Goal: Task Accomplishment & Management: Manage account settings

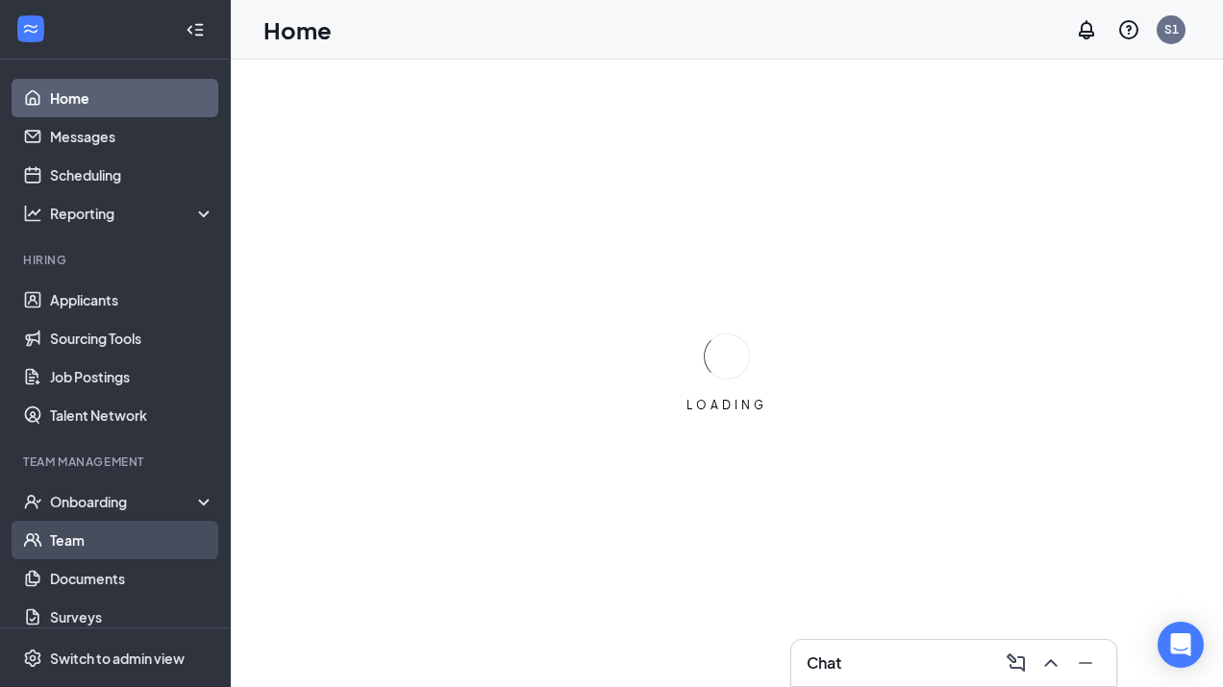
click at [121, 539] on link "Team" at bounding box center [132, 540] width 164 height 38
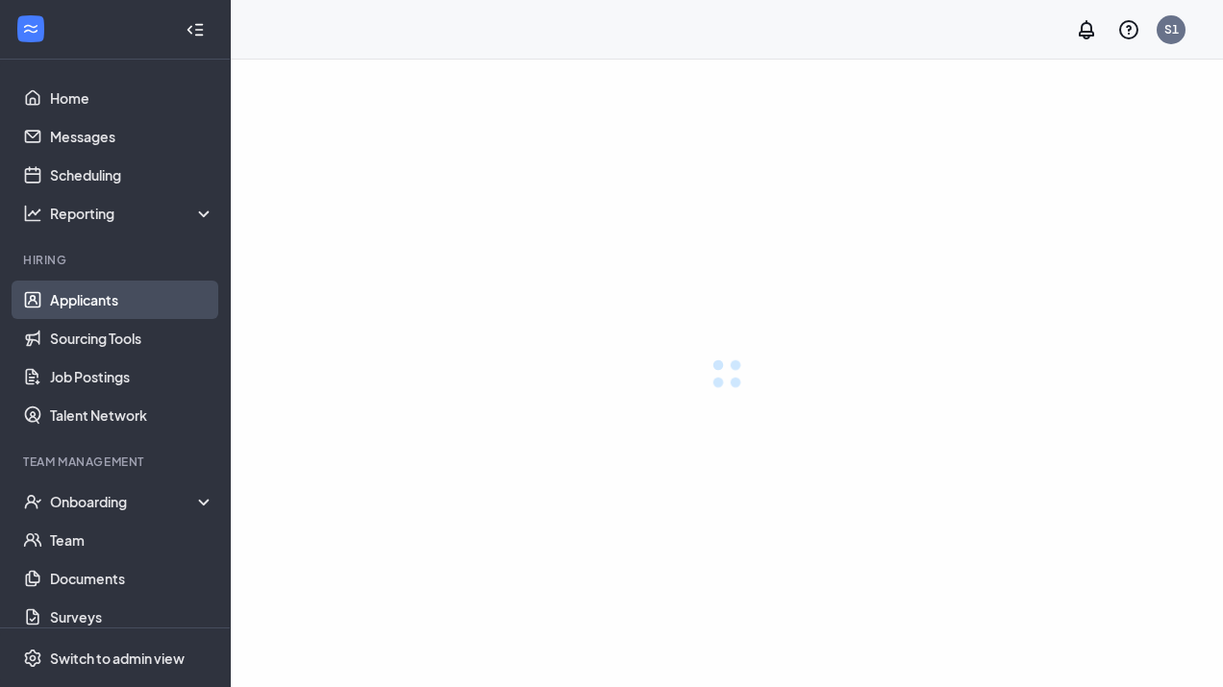
click at [117, 308] on link "Applicants" at bounding box center [132, 300] width 164 height 38
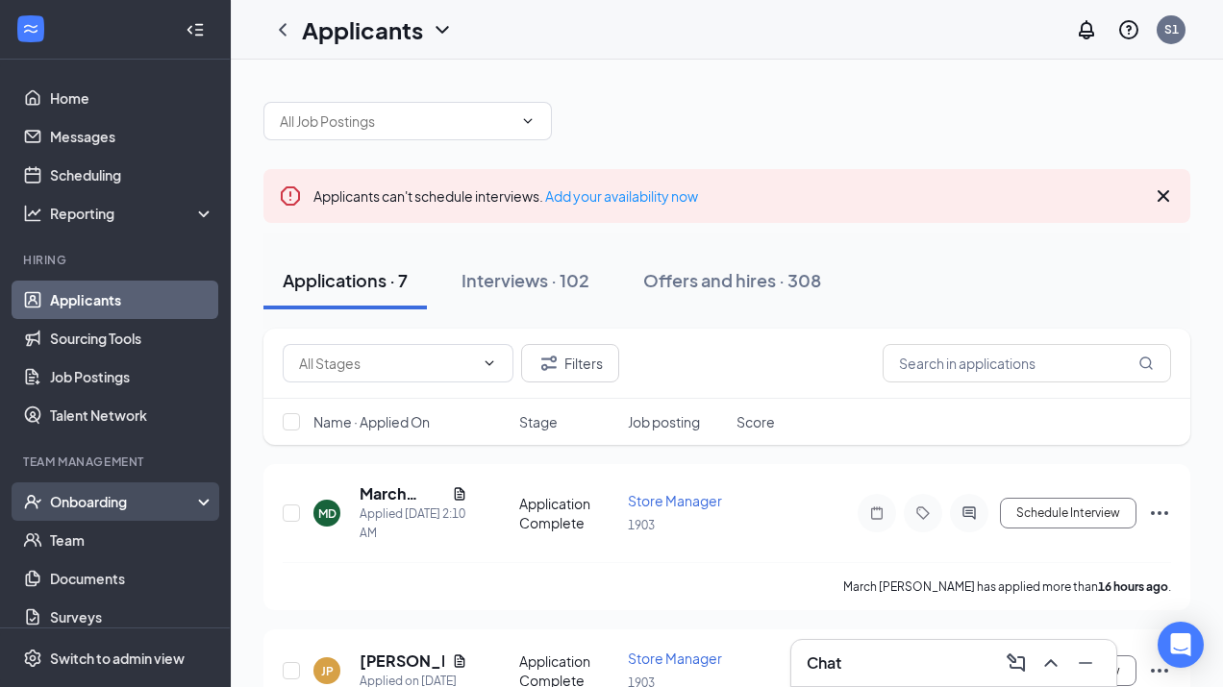
click at [137, 501] on div "Onboarding" at bounding box center [124, 501] width 148 height 19
click at [106, 548] on link "Overview" at bounding box center [132, 540] width 164 height 38
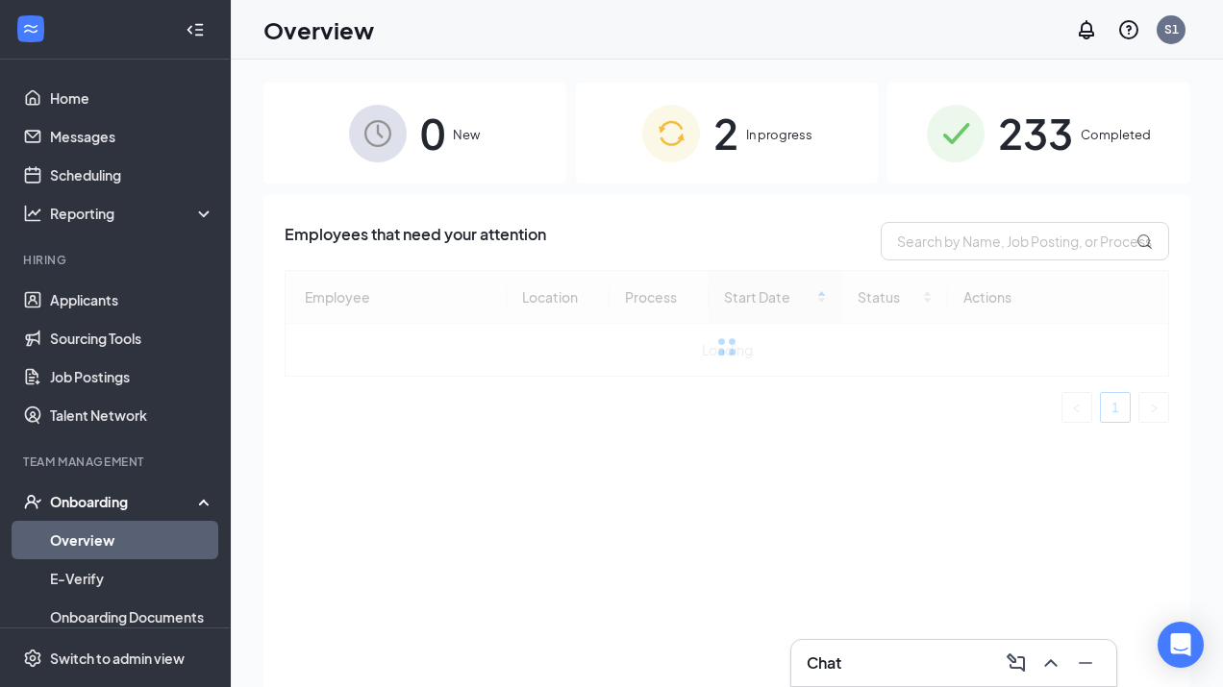
click at [796, 150] on div "2 In progress" at bounding box center [727, 133] width 303 height 101
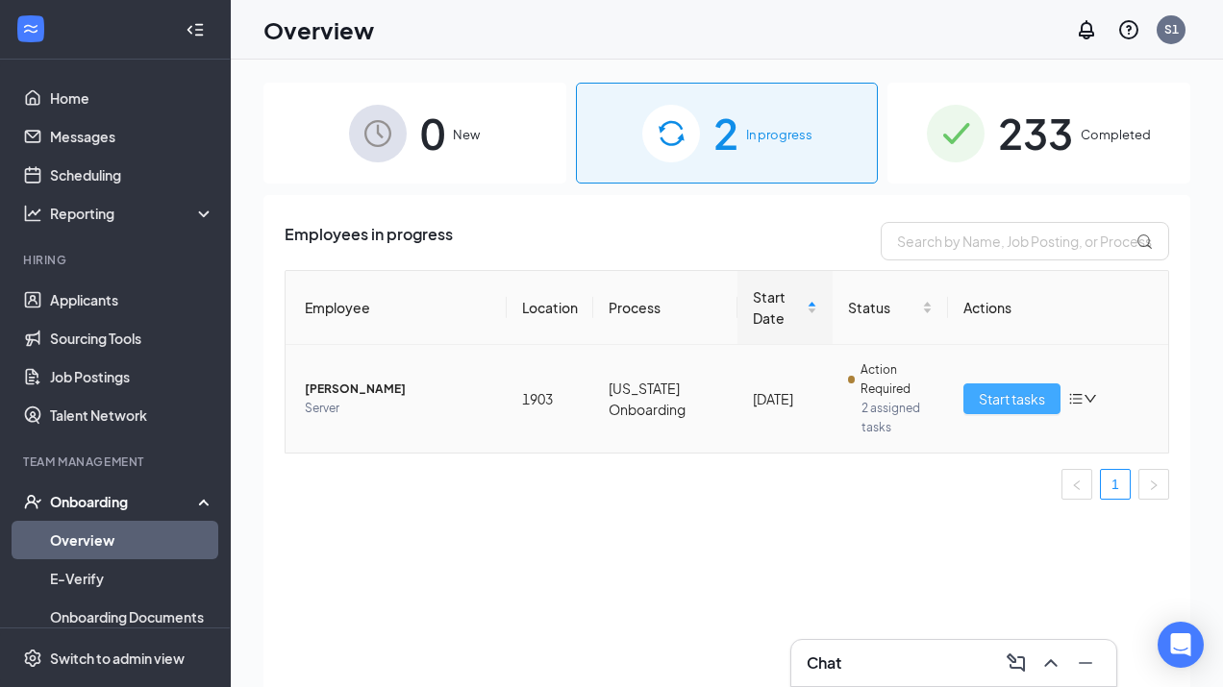
click at [1035, 395] on span "Start tasks" at bounding box center [1012, 398] width 66 height 21
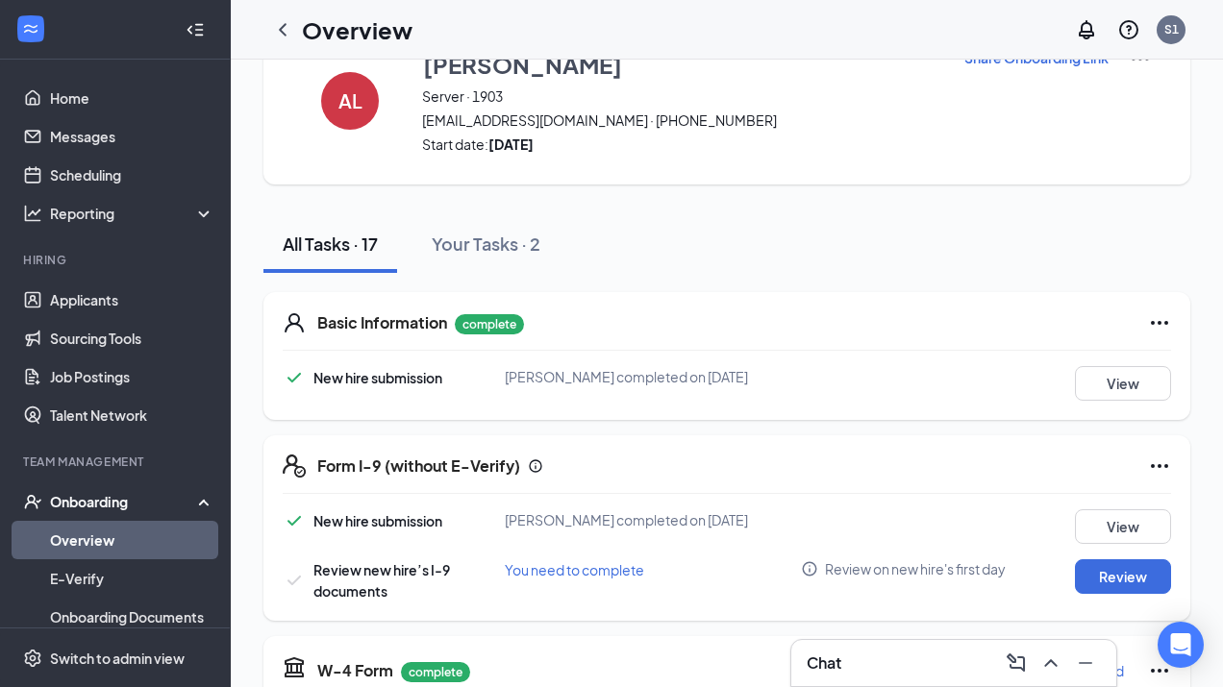
scroll to position [73, 0]
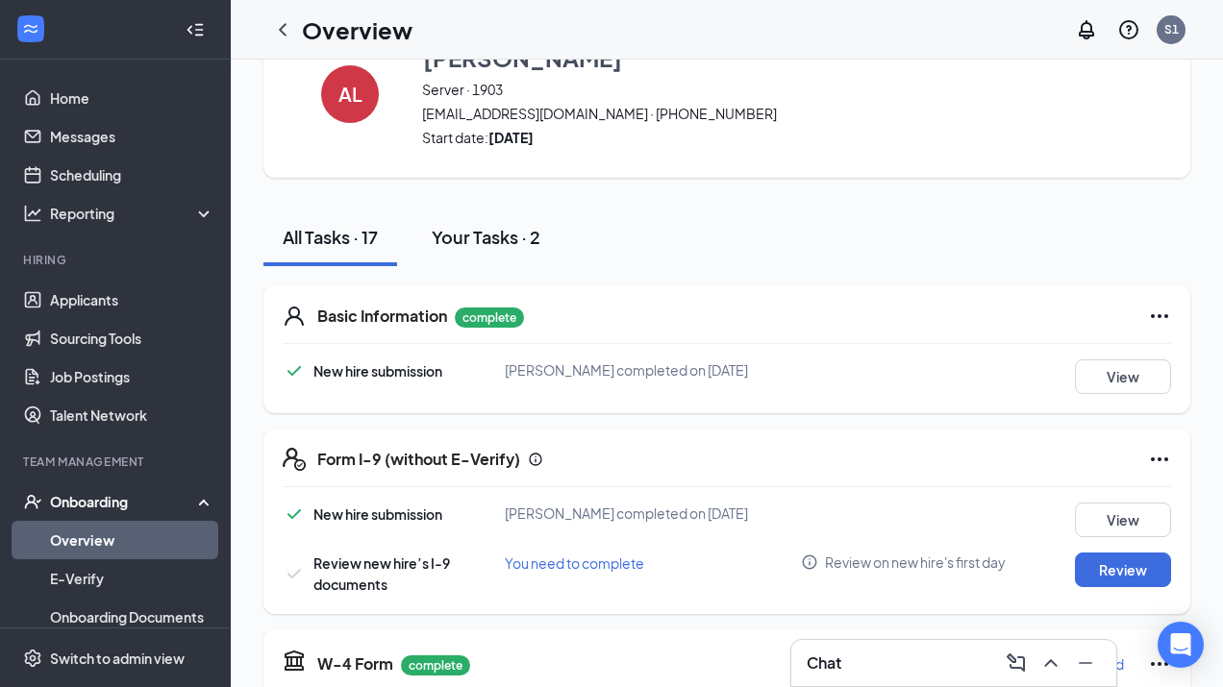
click at [522, 244] on div "Your Tasks · 2" at bounding box center [486, 237] width 109 height 24
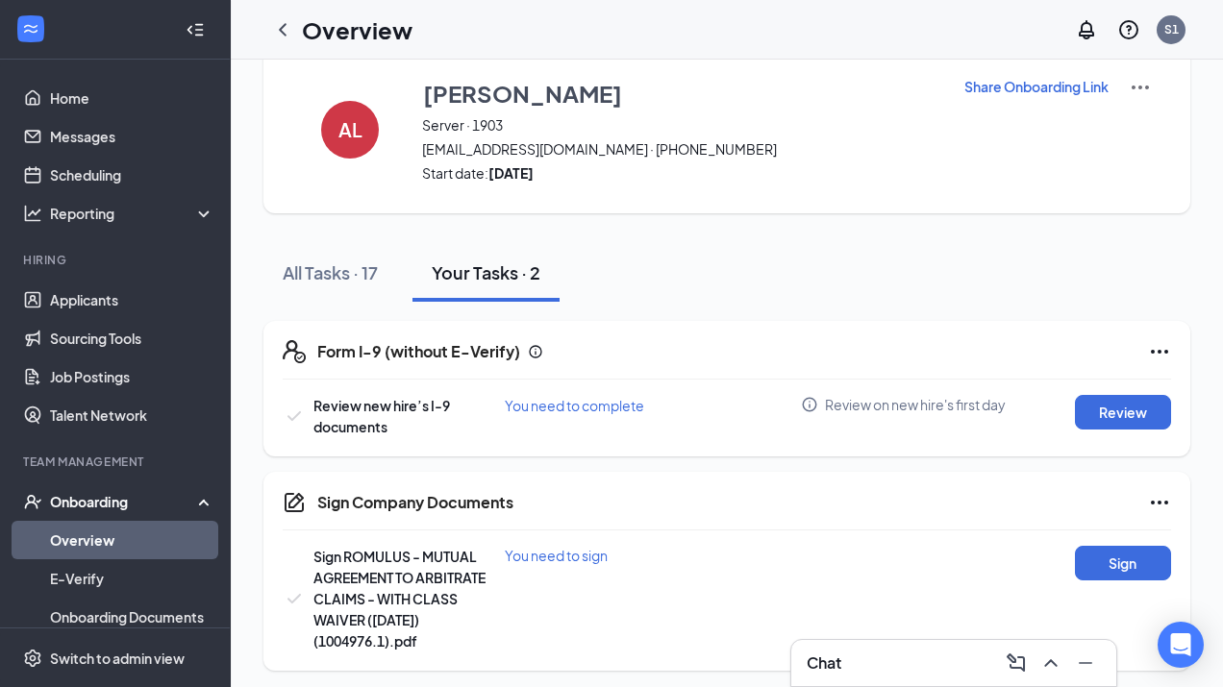
scroll to position [44, 0]
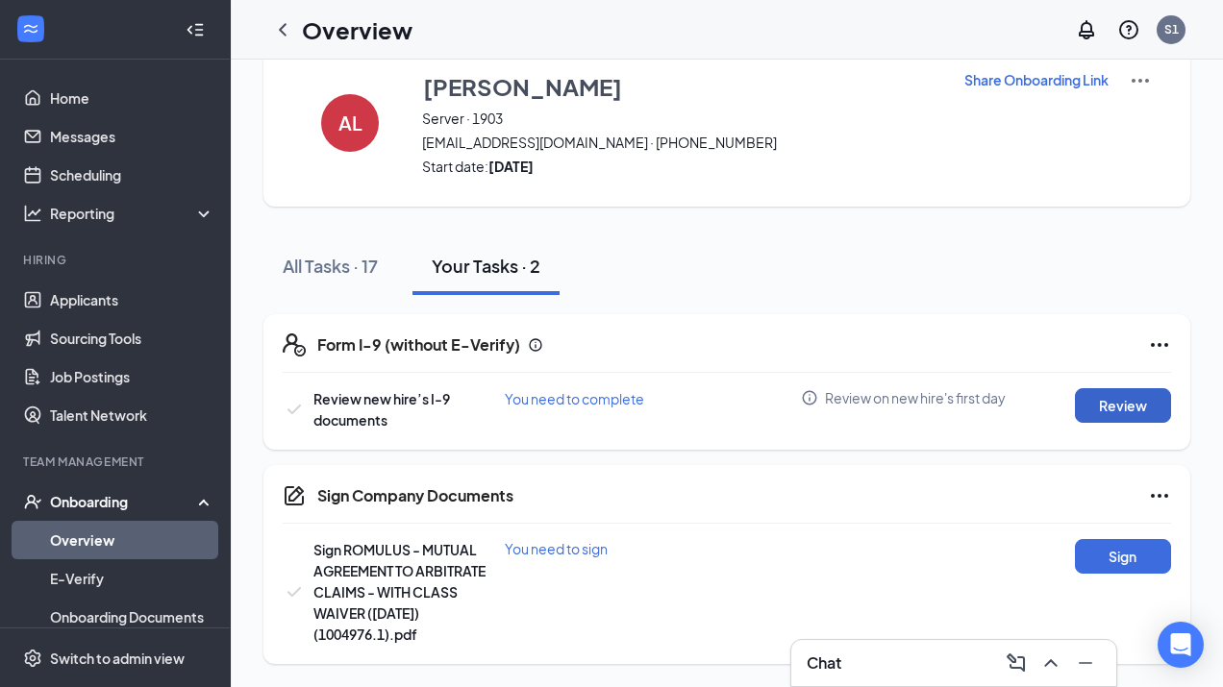
click at [1106, 409] on button "Review" at bounding box center [1123, 405] width 96 height 35
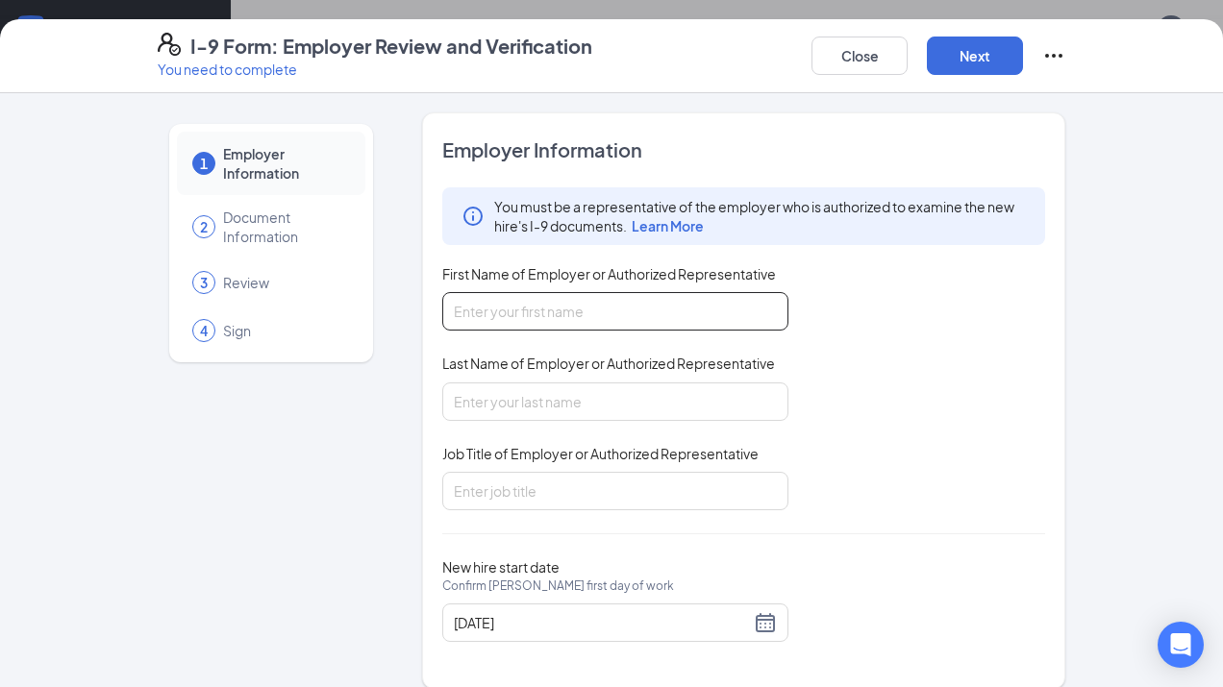
click at [742, 320] on input "First Name of Employer or Authorized Representative" at bounding box center [615, 311] width 346 height 38
click at [937, 373] on div "You must be a representative of the employer who is authorized to examine the n…" at bounding box center [743, 348] width 603 height 323
click at [843, 62] on button "Close" at bounding box center [859, 56] width 96 height 38
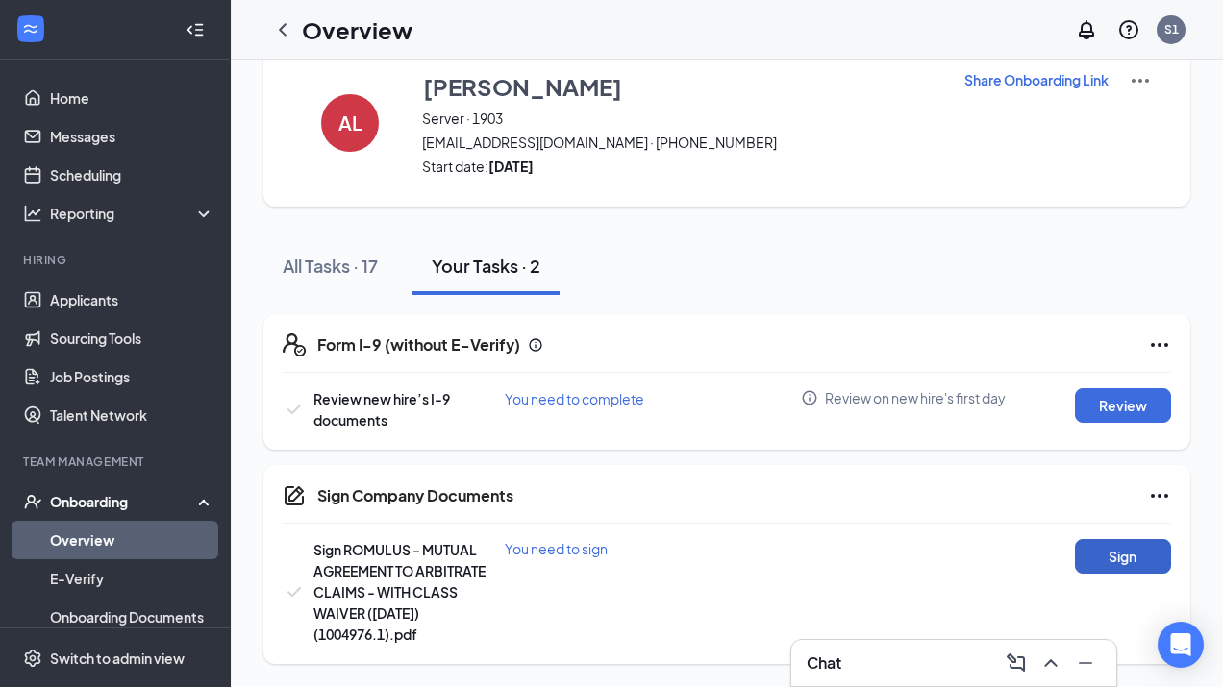
click at [1109, 547] on button "Sign" at bounding box center [1123, 556] width 96 height 35
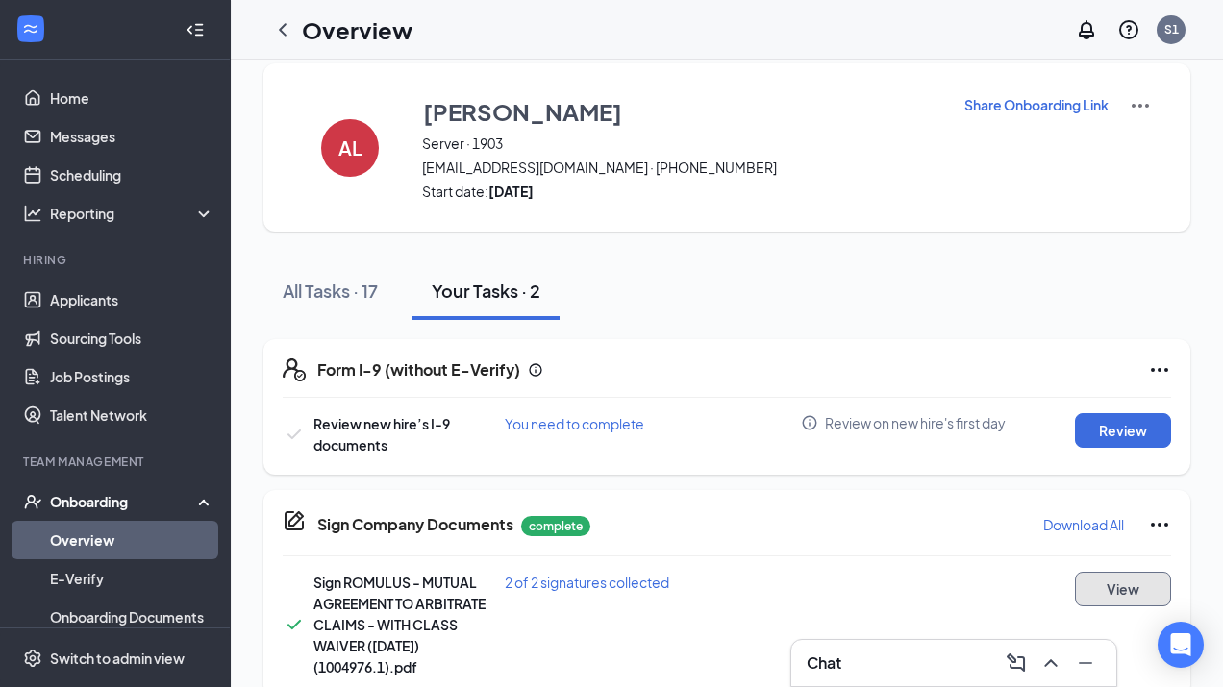
scroll to position [0, 0]
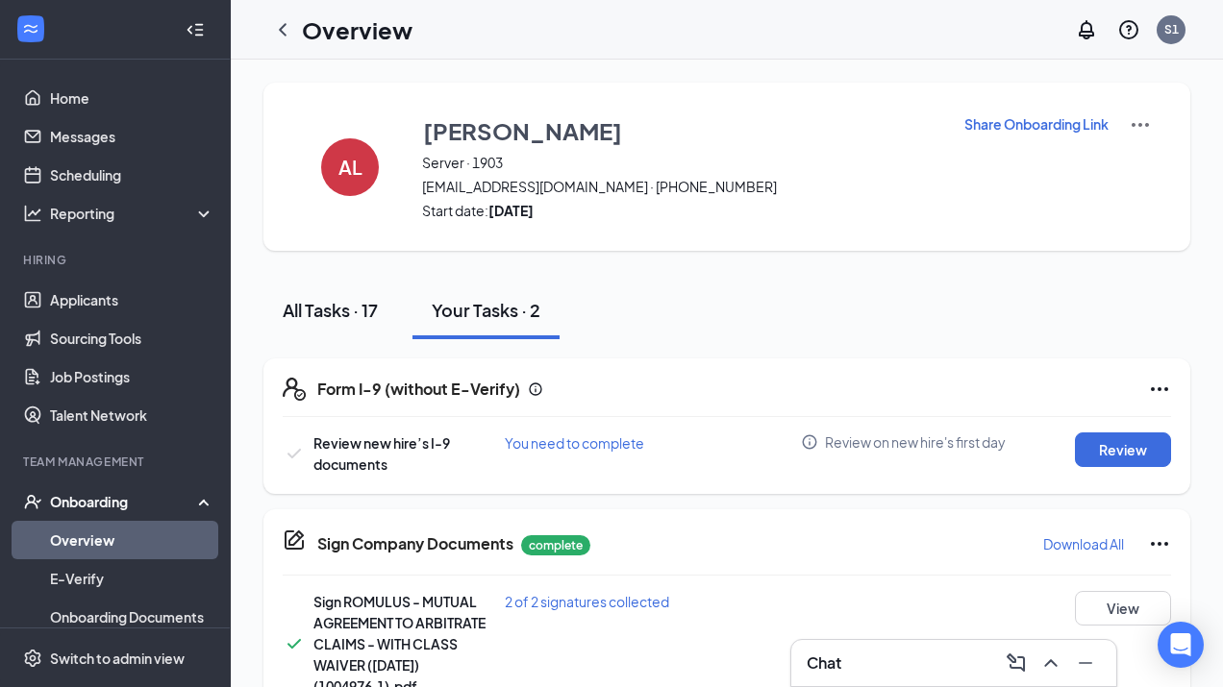
click at [359, 303] on div "All Tasks · 17" at bounding box center [330, 310] width 95 height 24
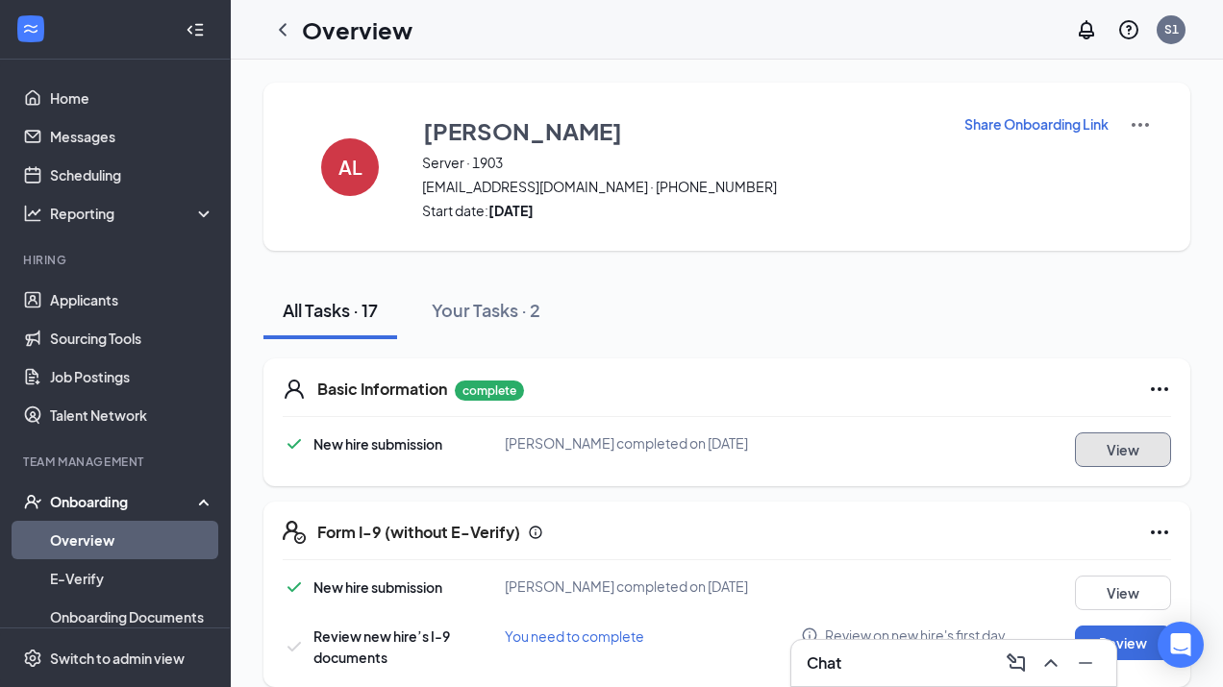
click at [1134, 452] on button "View" at bounding box center [1123, 450] width 96 height 35
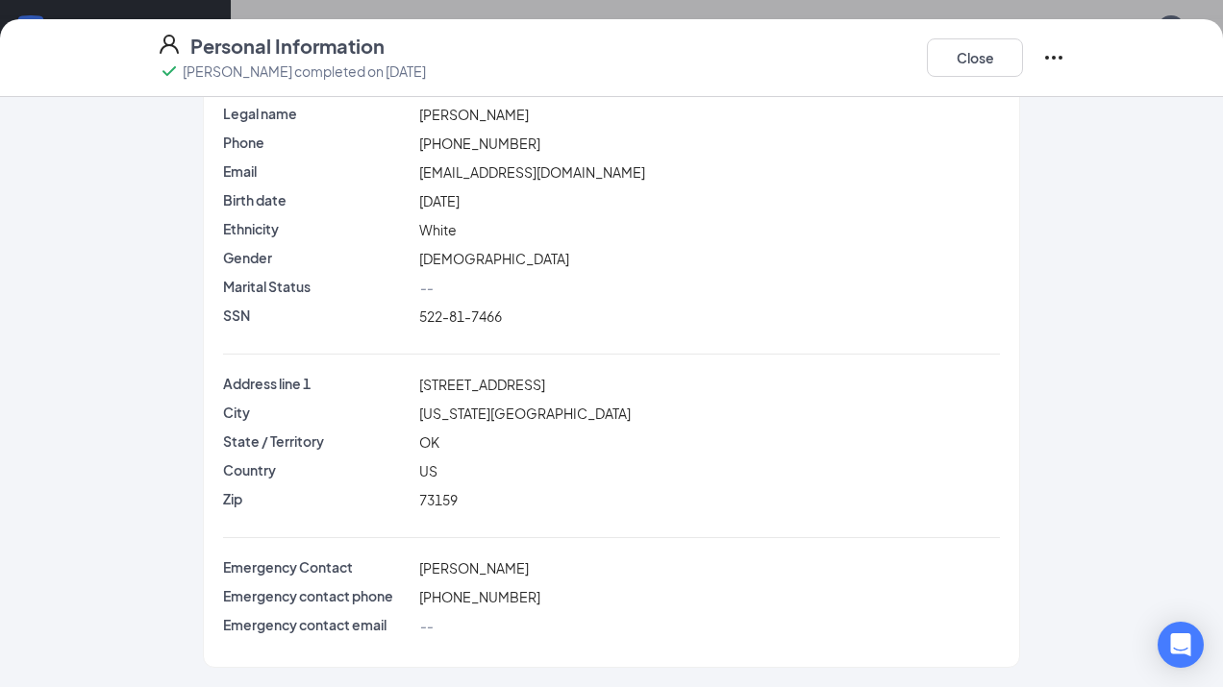
scroll to position [69, 0]
